Goal: Task Accomplishment & Management: Use online tool/utility

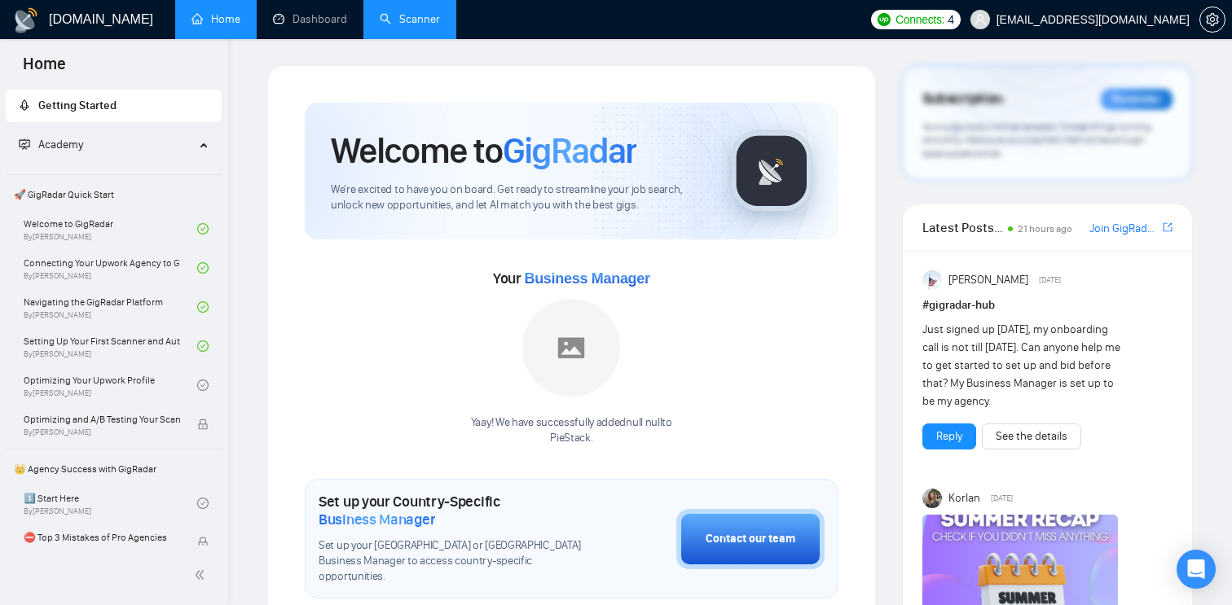
click at [404, 20] on link "Scanner" at bounding box center [410, 19] width 60 height 14
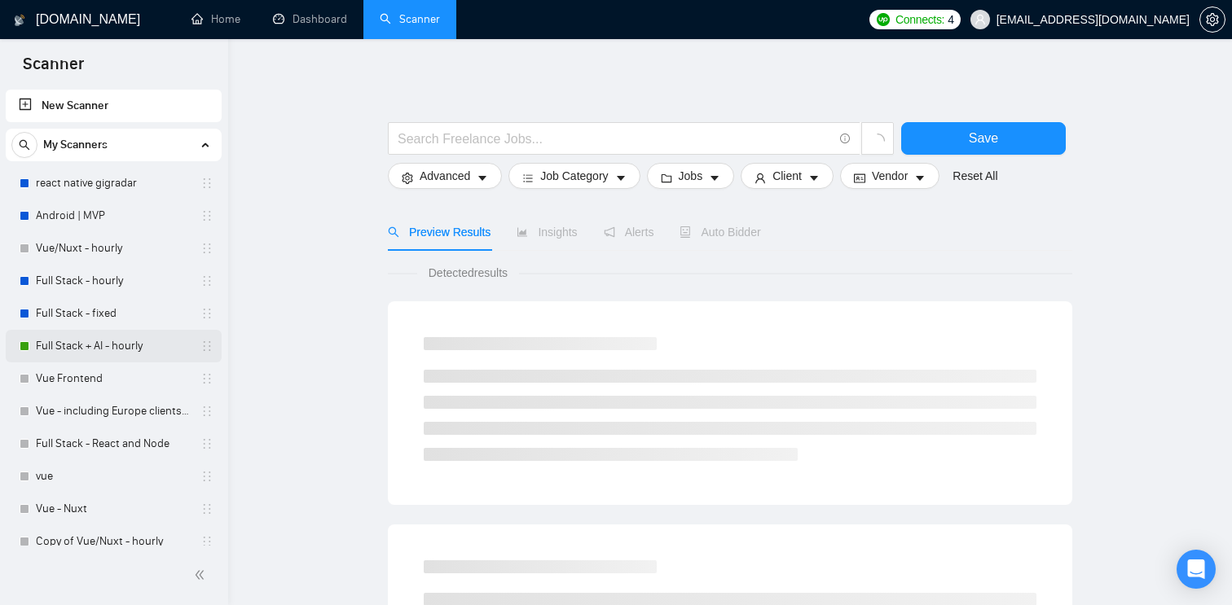
click at [114, 344] on link "Full Stack + AI - hourly" at bounding box center [113, 346] width 155 height 33
